Goal: Find specific page/section: Find specific page/section

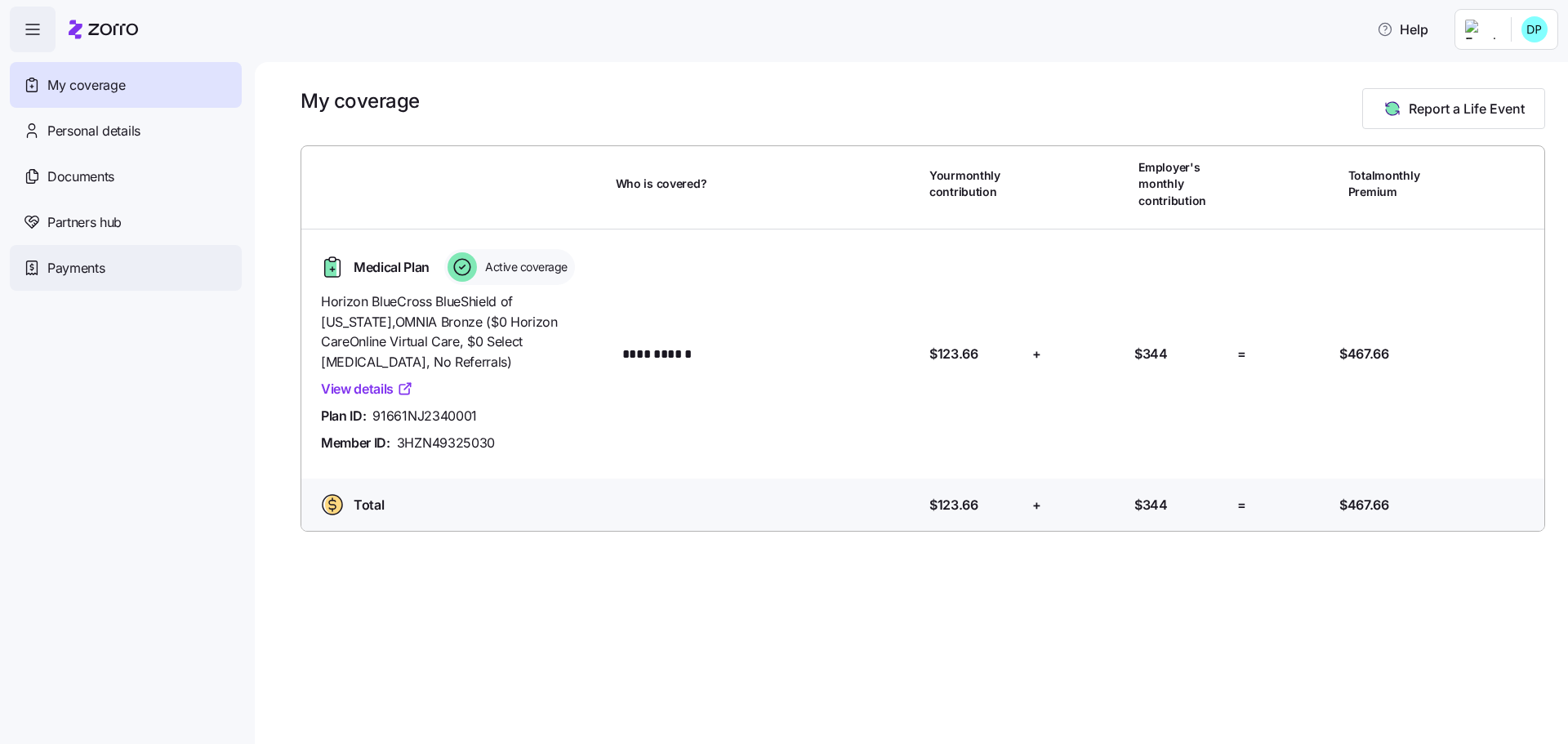
click at [73, 276] on span "Payments" at bounding box center [76, 268] width 57 height 20
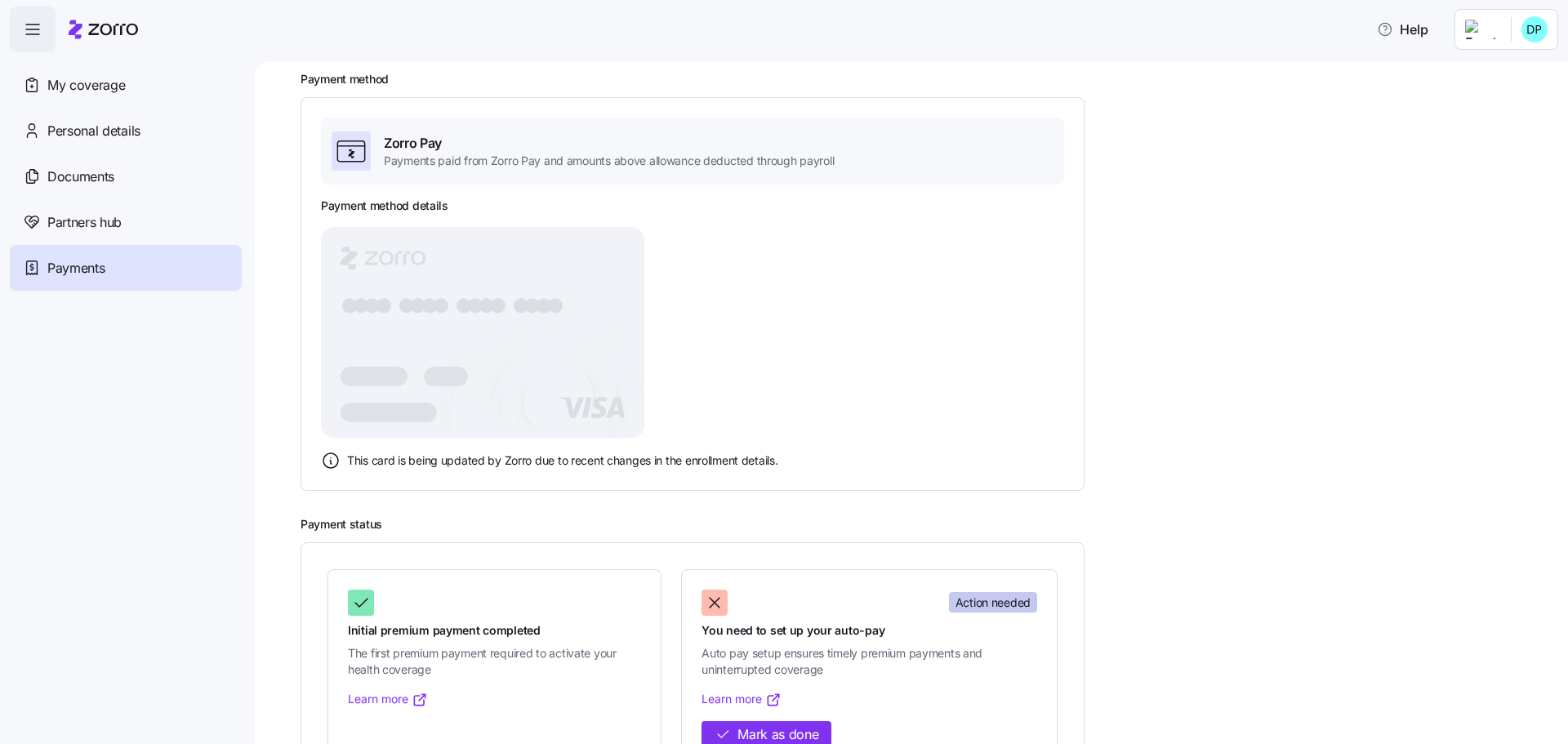
scroll to position [142, 0]
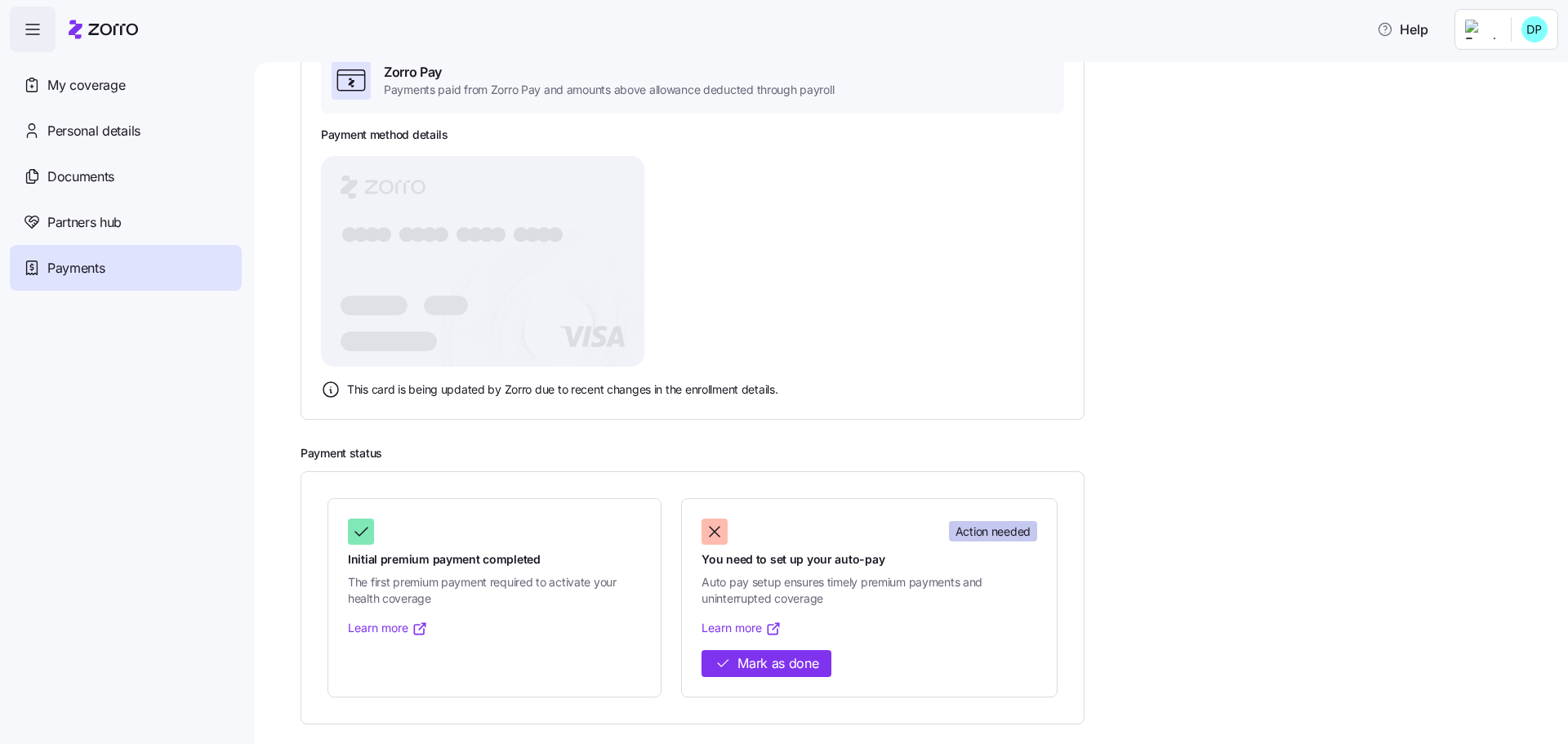
click at [334, 387] on icon at bounding box center [330, 389] width 19 height 19
click at [734, 626] on link "Learn more" at bounding box center [741, 628] width 80 height 17
